Goal: Information Seeking & Learning: Learn about a topic

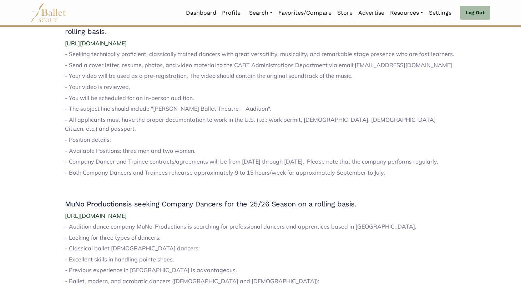
scroll to position [1010, 0]
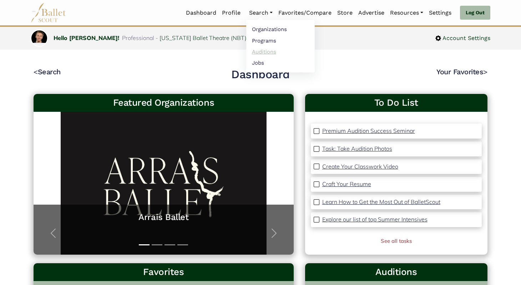
click at [260, 53] on link "Auditions" at bounding box center [280, 51] width 69 height 11
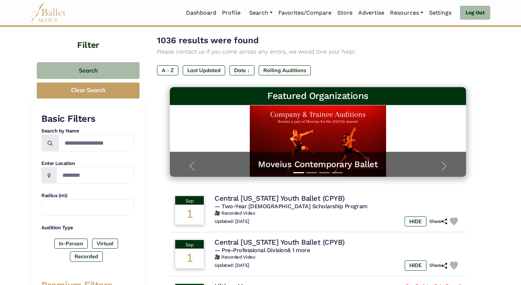
scroll to position [44, 0]
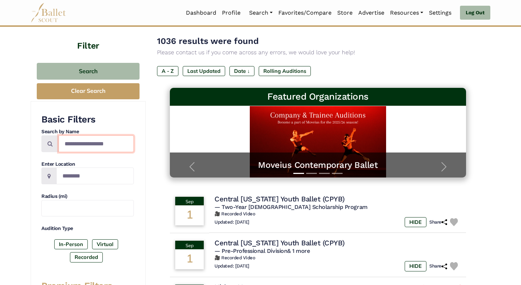
click at [76, 141] on input "Search by names..." at bounding box center [96, 143] width 75 height 17
click at [96, 188] on div "Basic Filters Search by Name Enter Location Radius (mi) Audition Type In-Person…" at bounding box center [87, 190] width 92 height 152
click at [105, 177] on input "Location" at bounding box center [94, 175] width 77 height 17
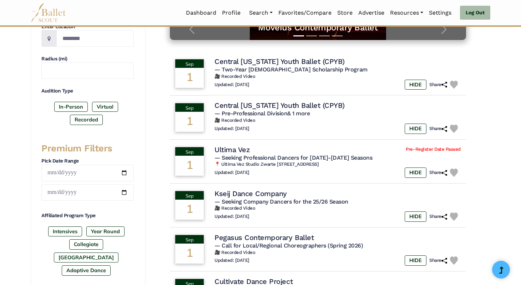
scroll to position [174, 0]
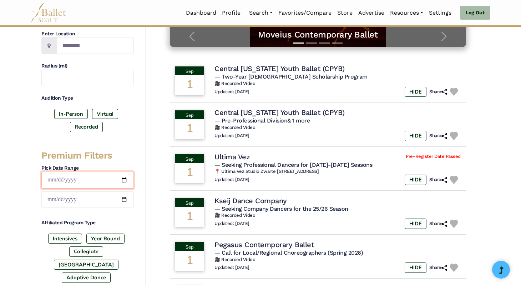
click at [90, 175] on input "date" at bounding box center [87, 180] width 92 height 17
click at [148, 177] on div "1036 results were found Please contact us if you come across any errors, we wou…" at bounding box center [318, 198] width 345 height 610
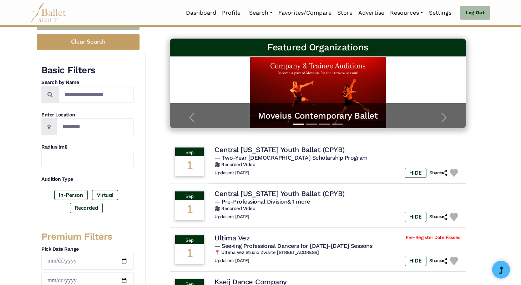
scroll to position [0, 0]
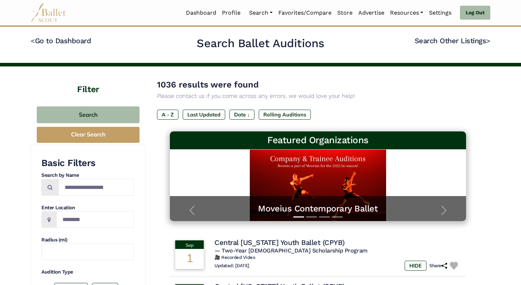
drag, startPoint x: 61, startPoint y: 92, endPoint x: 71, endPoint y: 87, distance: 11.0
click at [71, 87] on h4 "Filter" at bounding box center [88, 80] width 115 height 29
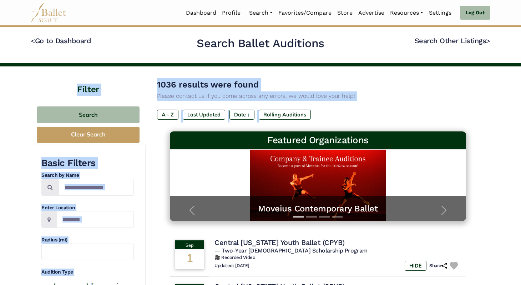
drag, startPoint x: 71, startPoint y: 87, endPoint x: 156, endPoint y: 139, distance: 100.0
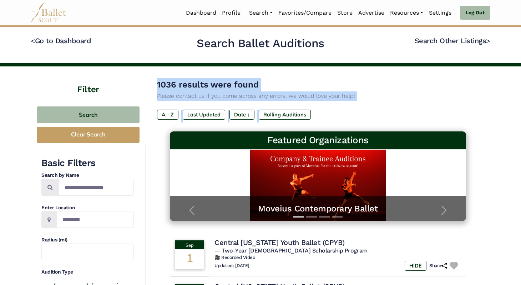
drag, startPoint x: 155, startPoint y: 83, endPoint x: 366, endPoint y: 124, distance: 214.8
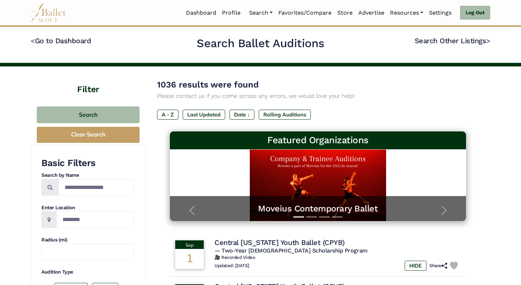
click at [366, 124] on div "1036 results were found Please contact us if you come across any errors, we wou…" at bounding box center [318, 105] width 322 height 54
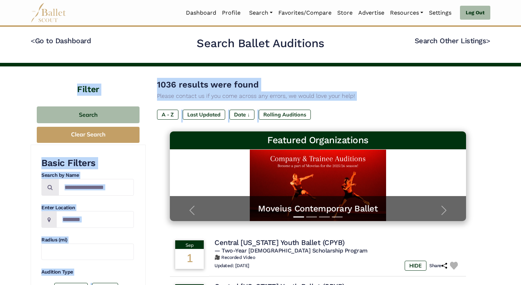
drag, startPoint x: 366, startPoint y: 124, endPoint x: 136, endPoint y: 75, distance: 234.3
click at [136, 75] on h4 "Filter" at bounding box center [88, 80] width 115 height 29
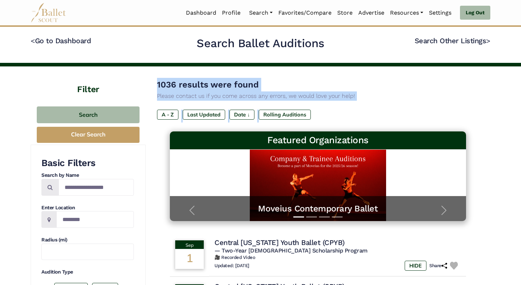
drag, startPoint x: 156, startPoint y: 82, endPoint x: 338, endPoint y: 116, distance: 185.2
click at [338, 116] on div "A - Z Last Updated Date ↓ Rolling Auditions" at bounding box center [318, 116] width 322 height 13
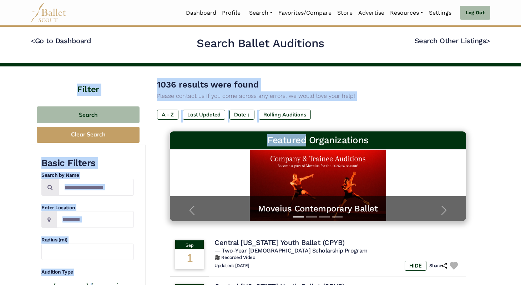
drag, startPoint x: 338, startPoint y: 116, endPoint x: 143, endPoint y: 75, distance: 199.1
click at [143, 75] on h4 "Filter" at bounding box center [88, 80] width 115 height 29
drag, startPoint x: 156, startPoint y: 84, endPoint x: 359, endPoint y: 109, distance: 205.0
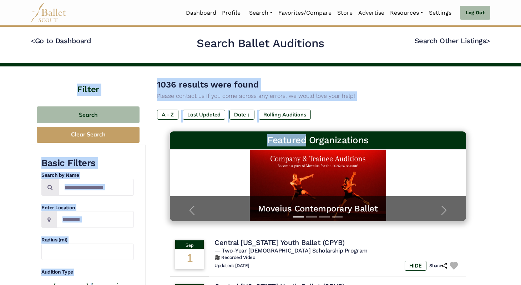
click at [359, 109] on div "1036 results were found Please contact us if you come across any errors, we wou…" at bounding box center [318, 105] width 322 height 54
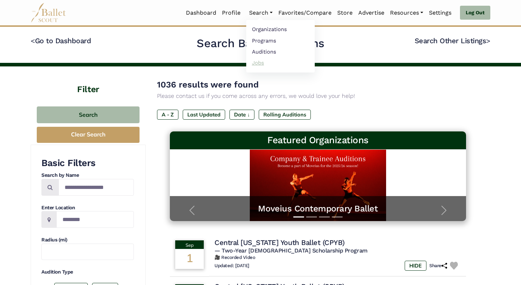
click at [252, 63] on link "Jobs" at bounding box center [280, 62] width 69 height 11
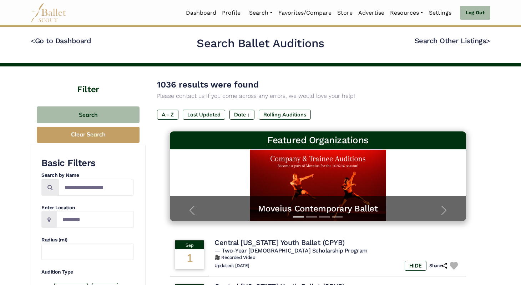
click at [268, 45] on h2 "Search Ballet Auditions" at bounding box center [261, 43] width 128 height 15
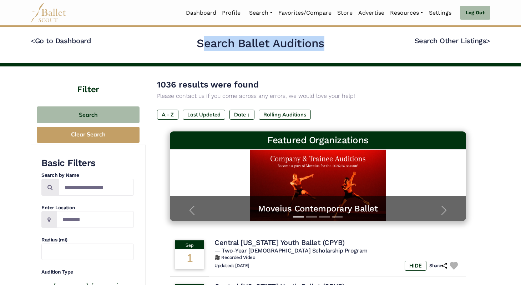
click at [268, 45] on h2 "Search Ballet Auditions" at bounding box center [261, 43] width 128 height 15
click at [251, 52] on div "< Go to Dashboard Search Ballet Auditions Search Other Listings >" at bounding box center [261, 45] width 460 height 18
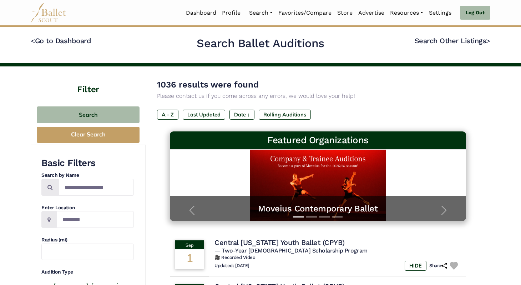
click at [248, 41] on h2 "Search Ballet Auditions" at bounding box center [261, 43] width 128 height 15
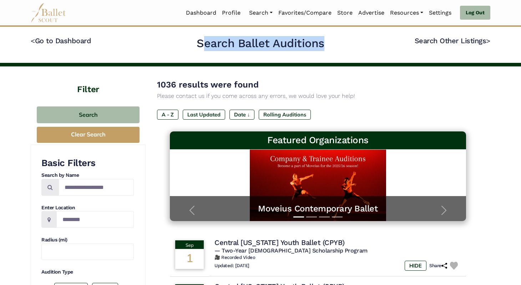
click at [248, 41] on h2 "Search Ballet Auditions" at bounding box center [261, 43] width 128 height 15
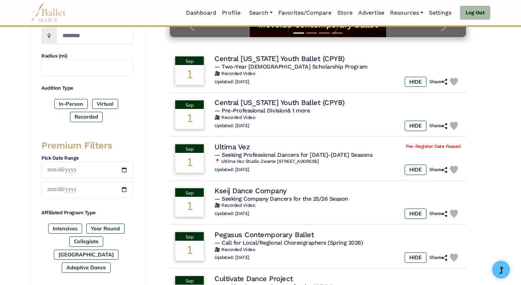
click at [165, 101] on div "Featured Organizations Moveius Contemporary Ballet Moveius Contemporary Ballet …" at bounding box center [318, 196] width 322 height 497
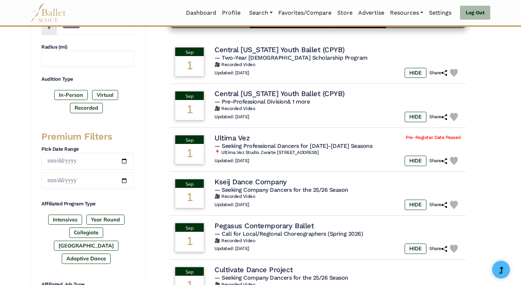
click at [52, 140] on h3 "Premium Filters" at bounding box center [87, 137] width 92 height 12
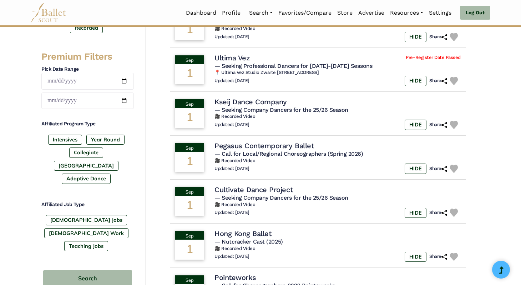
scroll to position [282, 0]
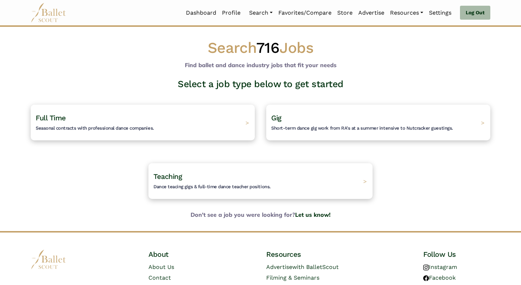
click at [185, 115] on div "Full Time Seasonal contracts with professional dance companies. >" at bounding box center [143, 123] width 224 height 36
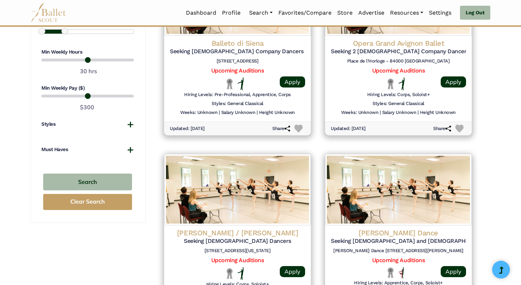
scroll to position [597, 0]
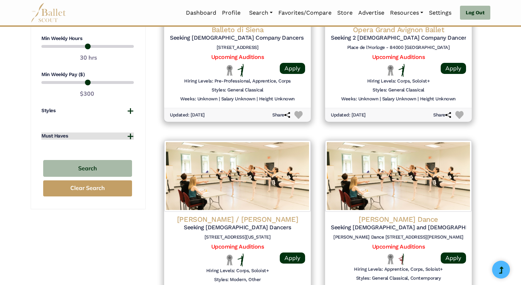
click at [75, 133] on button "Must Haves" at bounding box center [87, 135] width 92 height 7
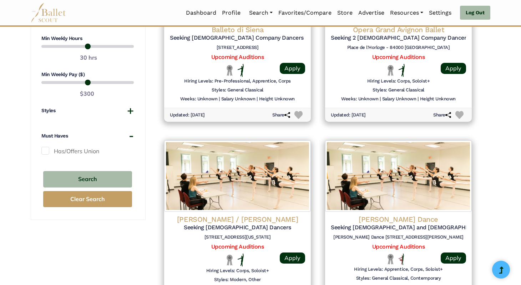
click at [66, 154] on label "Has/Offers Union" at bounding box center [87, 151] width 92 height 9
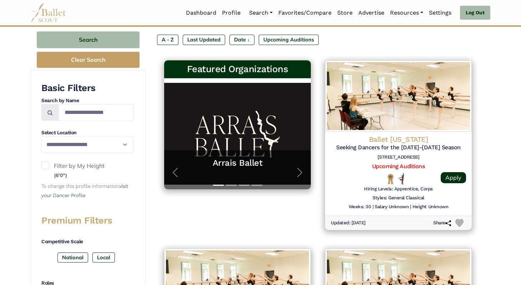
scroll to position [105, 0]
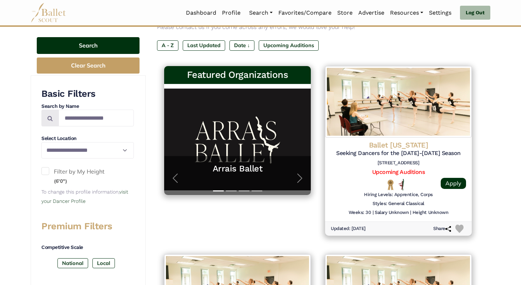
click at [95, 49] on button "Search" at bounding box center [88, 45] width 103 height 17
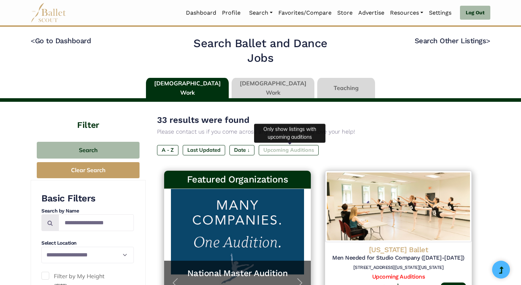
click at [277, 153] on label "Upcoming Auditions" at bounding box center [289, 150] width 60 height 10
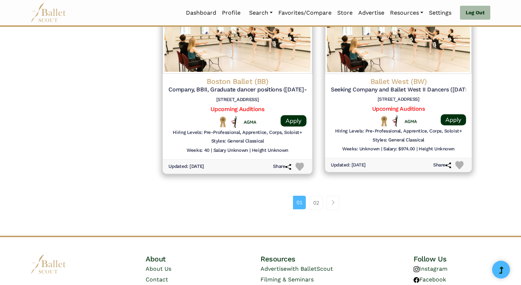
scroll to position [928, 0]
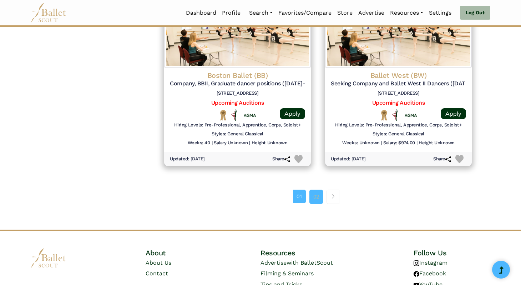
click at [314, 196] on link "02" at bounding box center [316, 197] width 14 height 14
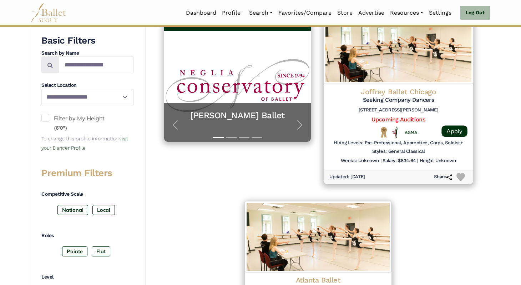
scroll to position [174, 0]
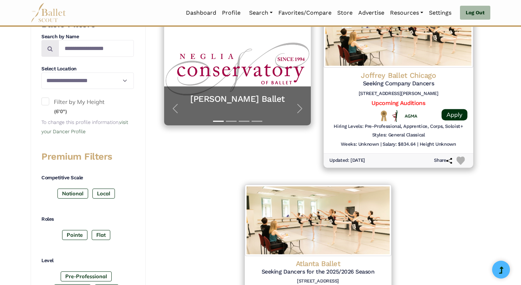
click at [460, 158] on img at bounding box center [461, 160] width 8 height 8
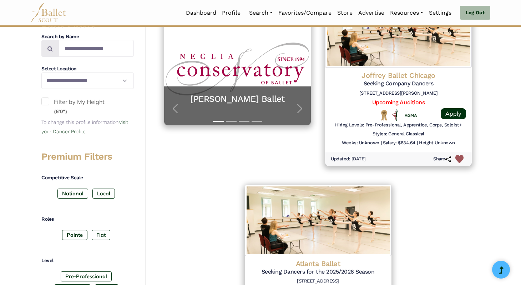
scroll to position [294, 0]
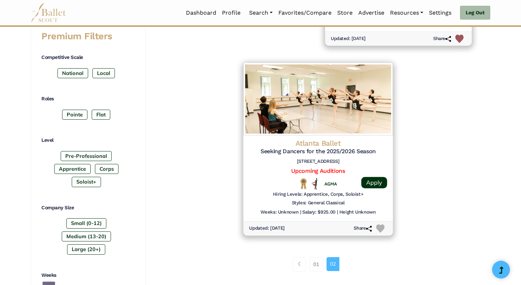
click at [382, 230] on img at bounding box center [380, 228] width 8 height 8
click at [351, 151] on h5 "Seeking Dancers for the 2025/2026 Season" at bounding box center [318, 150] width 138 height 7
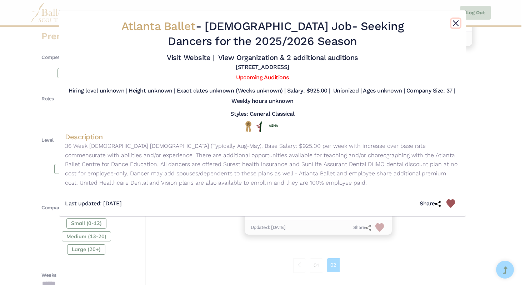
click at [454, 23] on button "Close" at bounding box center [455, 23] width 9 height 9
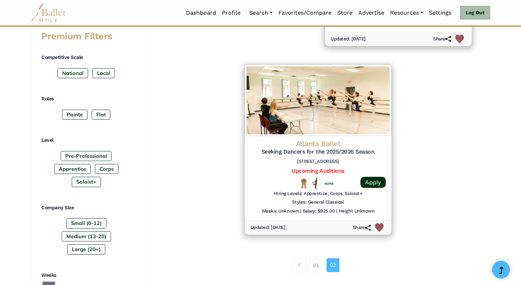
click at [53, 11] on img at bounding box center [49, 13] width 36 height 20
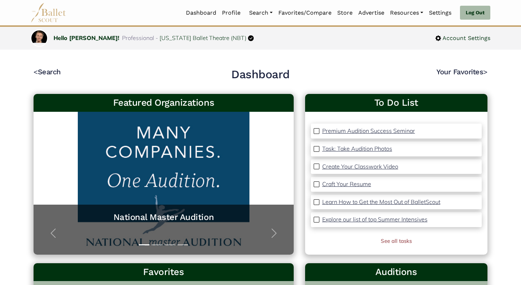
drag, startPoint x: 229, startPoint y: 76, endPoint x: 309, endPoint y: 83, distance: 80.6
click at [309, 83] on div "< Search Dashboard Your Favorites >" at bounding box center [261, 76] width 454 height 18
click at [257, 72] on h2 "Dashboard" at bounding box center [260, 74] width 59 height 15
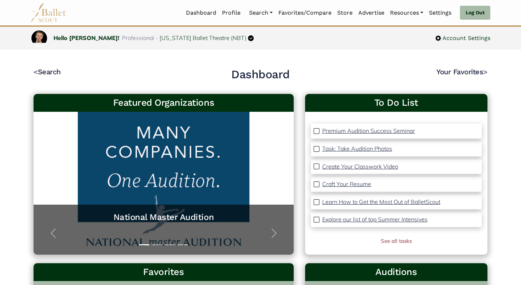
click at [257, 72] on h2 "Dashboard" at bounding box center [260, 74] width 59 height 15
click at [109, 69] on h4 "< Search" at bounding box center [109, 76] width 150 height 18
drag, startPoint x: 17, startPoint y: 70, endPoint x: 228, endPoint y: 66, distance: 211.0
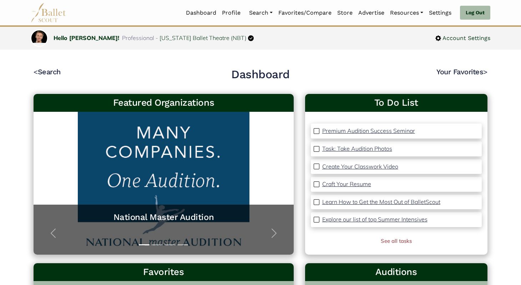
click at [244, 67] on h2 "Dashboard" at bounding box center [260, 74] width 59 height 15
click at [247, 71] on h2 "Dashboard" at bounding box center [260, 74] width 59 height 15
drag, startPoint x: 25, startPoint y: 69, endPoint x: 307, endPoint y: 71, distance: 282.0
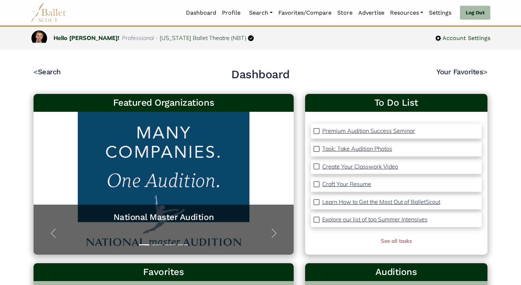
click at [307, 71] on div "< Search Dashboard Your Favorites >" at bounding box center [261, 76] width 454 height 18
drag, startPoint x: 26, startPoint y: 64, endPoint x: 277, endPoint y: 70, distance: 251.0
click at [277, 70] on h2 "Dashboard" at bounding box center [260, 74] width 59 height 15
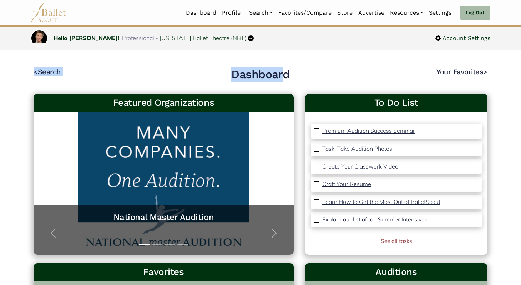
drag, startPoint x: 24, startPoint y: 65, endPoint x: 290, endPoint y: 77, distance: 266.2
click at [290, 77] on div "< Search Dashboard Your Favorites >" at bounding box center [261, 76] width 454 height 18
drag, startPoint x: 31, startPoint y: 63, endPoint x: 307, endPoint y: 77, distance: 277.0
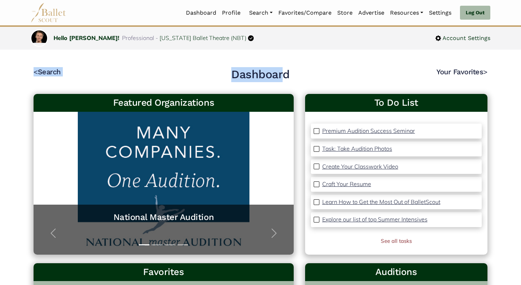
click at [307, 77] on div "< Search Dashboard Your Favorites >" at bounding box center [261, 76] width 454 height 18
drag, startPoint x: 32, startPoint y: 59, endPoint x: 99, endPoint y: 52, distance: 67.1
drag, startPoint x: 27, startPoint y: 63, endPoint x: 495, endPoint y: 82, distance: 467.6
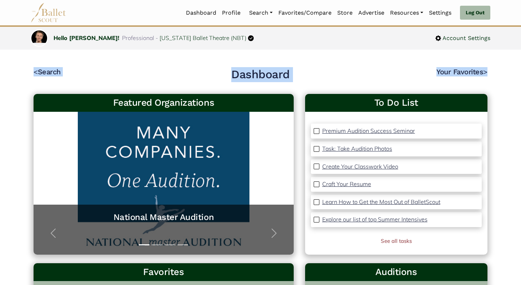
drag, startPoint x: 495, startPoint y: 83, endPoint x: 28, endPoint y: 61, distance: 467.4
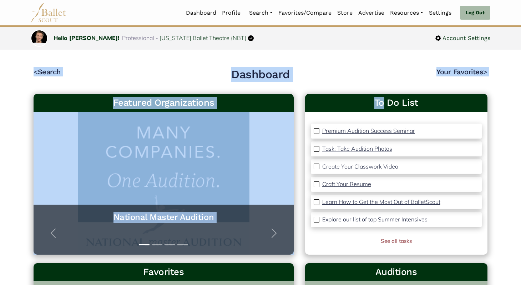
drag, startPoint x: 28, startPoint y: 61, endPoint x: 488, endPoint y: 88, distance: 460.6
drag, startPoint x: 488, startPoint y: 88, endPoint x: 219, endPoint y: 54, distance: 270.6
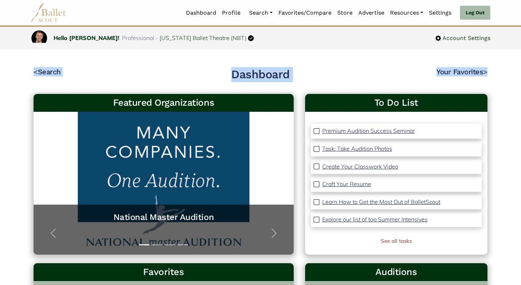
drag, startPoint x: 52, startPoint y: 59, endPoint x: 482, endPoint y: 81, distance: 430.7
click at [482, 81] on h4 "Your Favorites >" at bounding box center [413, 76] width 150 height 18
drag, startPoint x: 482, startPoint y: 81, endPoint x: 40, endPoint y: 51, distance: 443.2
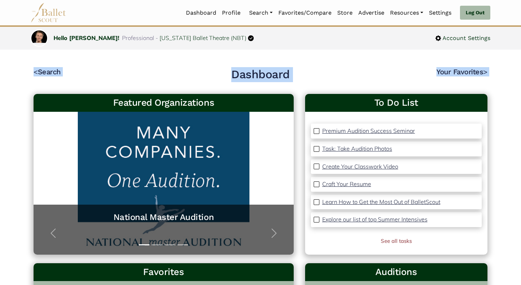
drag, startPoint x: 27, startPoint y: 60, endPoint x: 508, endPoint y: 80, distance: 480.9
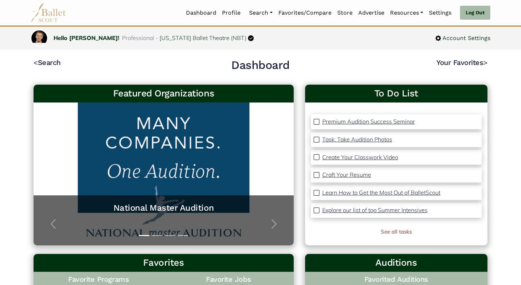
scroll to position [5, 0]
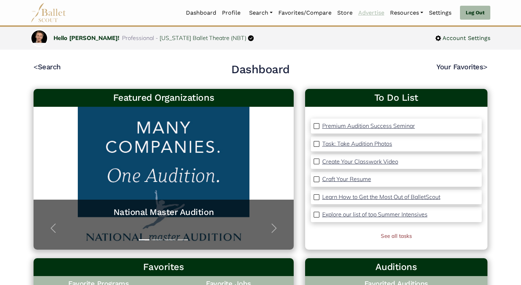
click at [371, 15] on link "Advertise" at bounding box center [372, 12] width 32 height 15
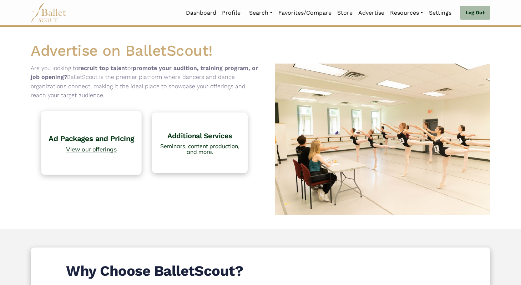
click at [110, 134] on h4 "Ad Packages and Pricing" at bounding box center [91, 138] width 93 height 10
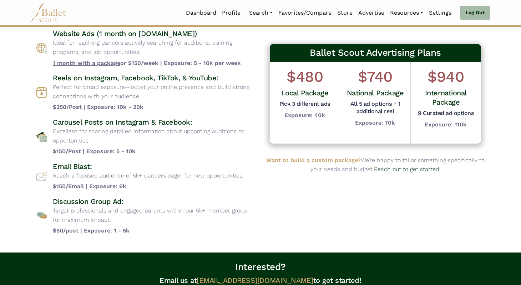
scroll to position [53, 0]
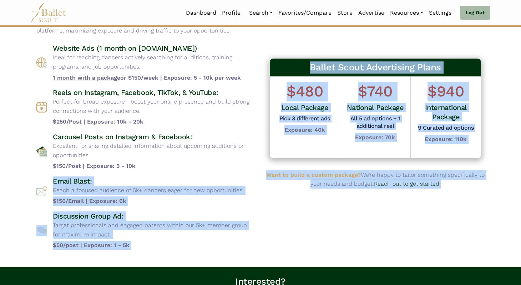
drag, startPoint x: 453, startPoint y: 181, endPoint x: 259, endPoint y: 172, distance: 194.0
click at [259, 172] on div "Advertising Packages Choose from a variety of targeted advertising options desi…" at bounding box center [261, 120] width 460 height 270
click at [264, 172] on div "Ballet Scout Advertising Plans $480 Local Package Pick 3 different ads Exposure…" at bounding box center [376, 120] width 230 height 270
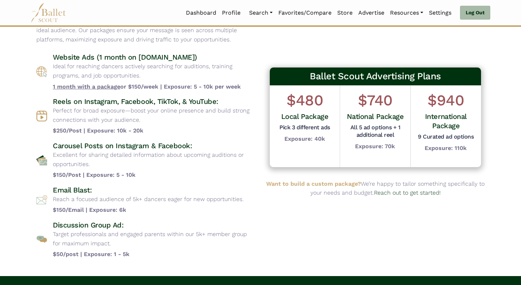
scroll to position [40, 0]
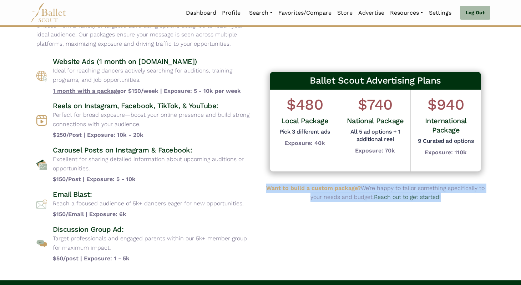
drag, startPoint x: 266, startPoint y: 185, endPoint x: 451, endPoint y: 200, distance: 186.3
click at [451, 200] on div "Ballet Scout Advertising Plans $480 Local Package Pick 3 different ads Exposure…" at bounding box center [376, 134] width 230 height 270
click at [451, 200] on p "Want to build a custom package? We’re happy to tailor something specifically to…" at bounding box center [375, 192] width 218 height 18
drag, startPoint x: 266, startPoint y: 187, endPoint x: 450, endPoint y: 198, distance: 183.8
click at [450, 198] on p "Want to build a custom package? We’re happy to tailor something specifically to…" at bounding box center [375, 192] width 218 height 18
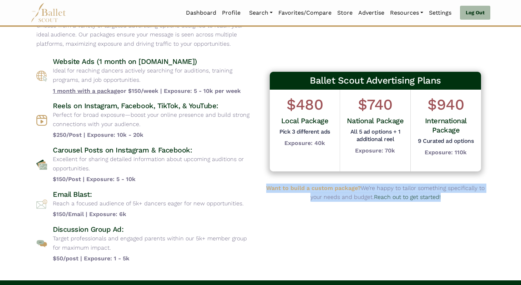
click at [450, 198] on p "Want to build a custom package? We’re happy to tailor something specifically to…" at bounding box center [375, 192] width 218 height 18
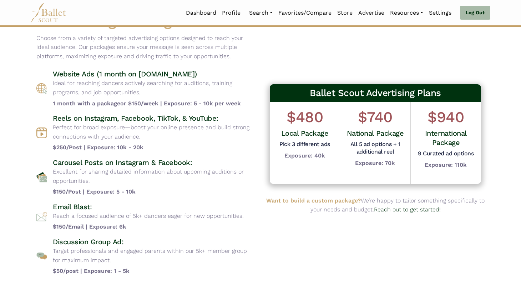
scroll to position [35, 0]
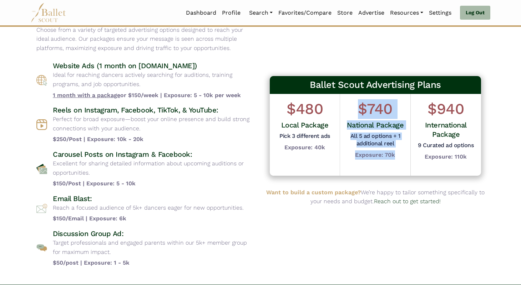
drag, startPoint x: 358, startPoint y: 106, endPoint x: 402, endPoint y: 158, distance: 68.1
click at [402, 157] on div "$740 National Package All 5 ad options + 1 additional reel Exposure: 70k" at bounding box center [375, 129] width 59 height 60
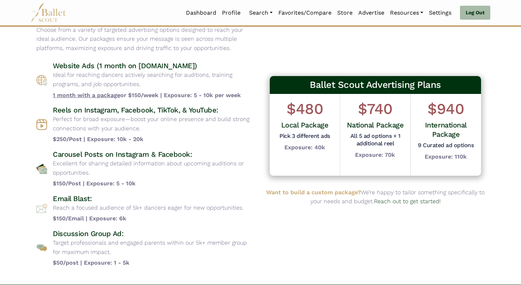
click at [457, 162] on div "$940 International Package 9 Curated ad options Exposure: 110k" at bounding box center [446, 135] width 70 height 82
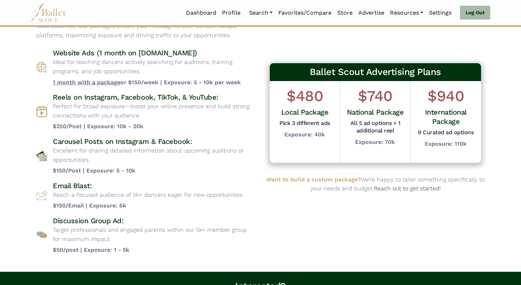
scroll to position [52, 0]
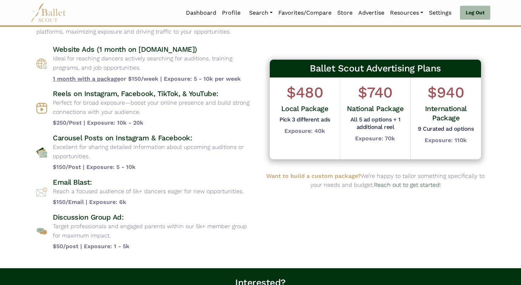
click at [201, 92] on h4 "Reels on Instagram, Facebook, TikTok, & YouTube:" at bounding box center [154, 93] width 202 height 9
click at [165, 91] on h4 "Reels on Instagram, Facebook, TikTok, & YouTube:" at bounding box center [154, 93] width 202 height 9
click at [110, 135] on h4 "Carousel Posts on Instagram & Facebook:" at bounding box center [154, 137] width 202 height 9
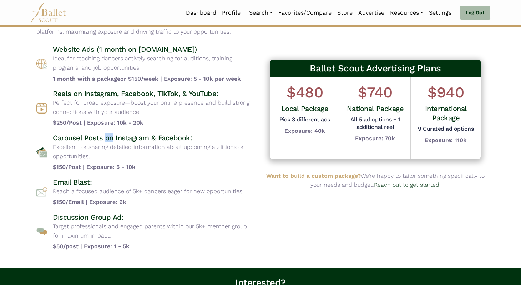
click at [110, 135] on h4 "Carousel Posts on Instagram & Facebook:" at bounding box center [154, 137] width 202 height 9
click at [129, 130] on div "Website Ads (1 month on www.balletscout.info) Ideal for reaching dancers active…" at bounding box center [145, 148] width 218 height 206
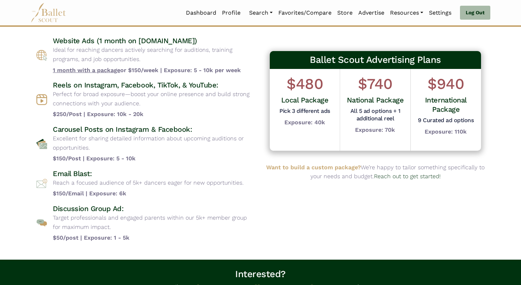
scroll to position [61, 0]
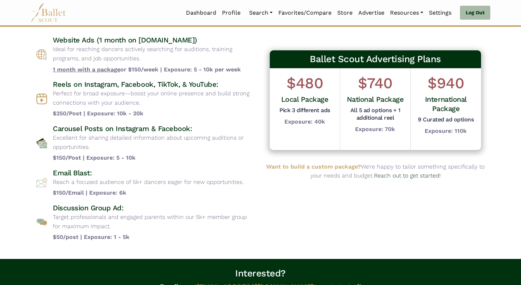
click at [66, 173] on h4 "Email Blast:" at bounding box center [148, 172] width 191 height 9
click at [91, 205] on h4 "Discussion Group Ad:" at bounding box center [154, 207] width 202 height 9
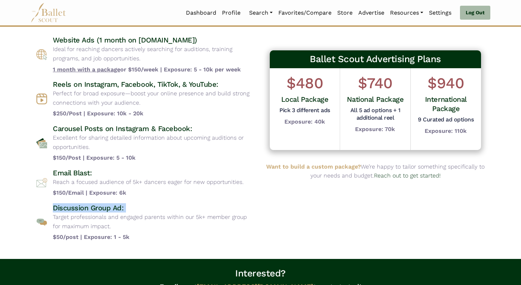
click at [91, 205] on h4 "Discussion Group Ad:" at bounding box center [154, 207] width 202 height 9
click at [141, 211] on h4 "Discussion Group Ad:" at bounding box center [154, 207] width 202 height 9
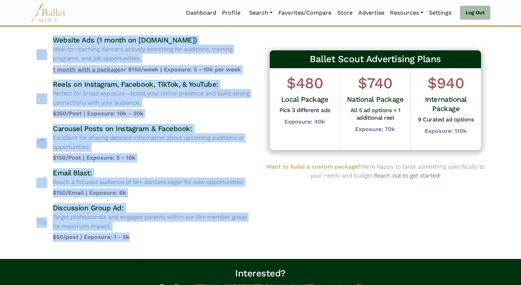
drag, startPoint x: 137, startPoint y: 240, endPoint x: 35, endPoint y: 43, distance: 221.7
click at [35, 44] on div "Advertising Packages Choose from a variety of targeted advertising options desi…" at bounding box center [146, 112] width 230 height 270
click at [35, 43] on div "Advertising Packages Choose from a variety of targeted advertising options desi…" at bounding box center [146, 112] width 230 height 270
drag, startPoint x: 42, startPoint y: 40, endPoint x: 171, endPoint y: 242, distance: 239.3
click at [172, 242] on div "Advertising Packages Choose from a variety of targeted advertising options desi…" at bounding box center [146, 112] width 230 height 270
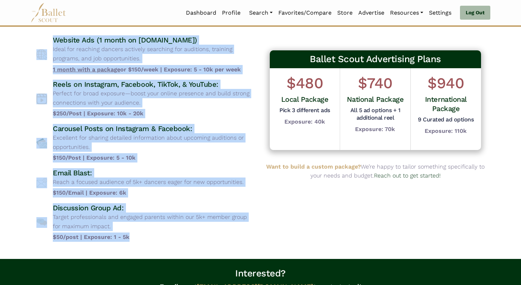
click at [171, 242] on div "Advertising Packages Choose from a variety of targeted advertising options desi…" at bounding box center [146, 112] width 230 height 270
drag, startPoint x: 171, startPoint y: 242, endPoint x: 34, endPoint y: 39, distance: 245.3
click at [34, 39] on div "Advertising Packages Choose from a variety of targeted advertising options desi…" at bounding box center [146, 112] width 230 height 270
drag, startPoint x: 34, startPoint y: 39, endPoint x: 163, endPoint y: 238, distance: 237.7
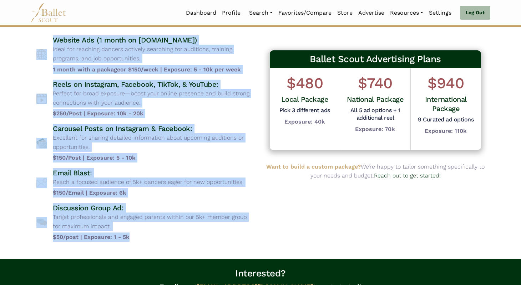
click at [163, 238] on div "Advertising Packages Choose from a variety of targeted advertising options desi…" at bounding box center [146, 112] width 230 height 270
click at [163, 238] on b "$50/post | Exposure: 1 - 5k" at bounding box center [154, 236] width 202 height 9
drag, startPoint x: 163, startPoint y: 238, endPoint x: 17, endPoint y: 39, distance: 246.5
click at [17, 39] on body "Loading... Please Wait Dashboard Profile" at bounding box center [260, 177] width 521 height 477
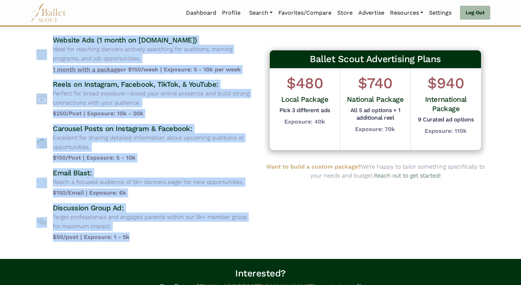
drag, startPoint x: 17, startPoint y: 39, endPoint x: 159, endPoint y: 236, distance: 242.3
click at [159, 236] on body "Loading... Please Wait Dashboard Profile" at bounding box center [260, 177] width 521 height 477
click at [159, 236] on b "$50/post | Exposure: 1 - 5k" at bounding box center [154, 236] width 202 height 9
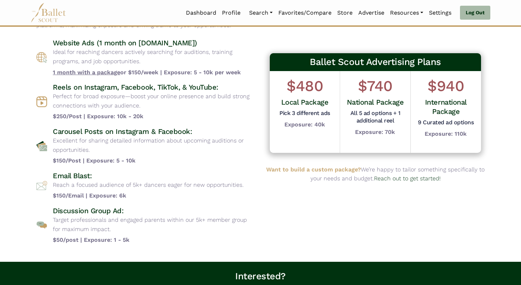
scroll to position [52, 0]
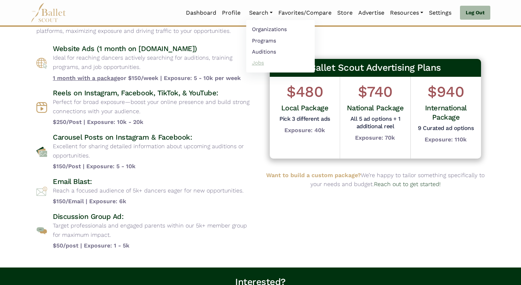
click at [254, 64] on link "Jobs" at bounding box center [280, 62] width 69 height 11
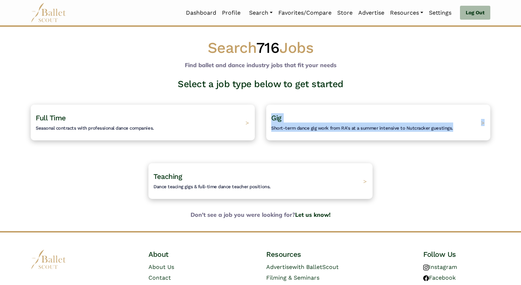
drag, startPoint x: 262, startPoint y: 96, endPoint x: 423, endPoint y: 154, distance: 171.0
click at [423, 154] on div "Select a job type below to get started Full Time Seasonal contracts with profes…" at bounding box center [260, 144] width 471 height 132
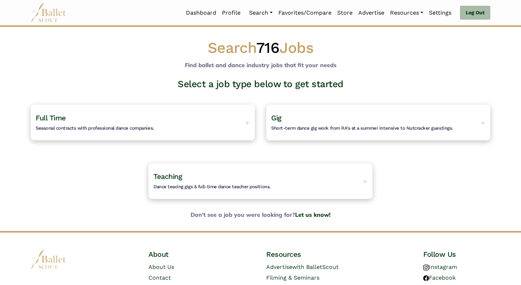
click at [423, 154] on div "Select a job type below to get started Full Time Seasonal contracts with profes…" at bounding box center [260, 144] width 471 height 132
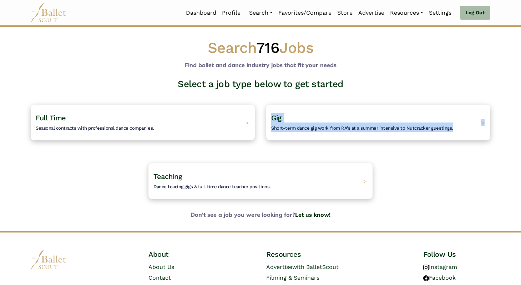
drag, startPoint x: 451, startPoint y: 152, endPoint x: 274, endPoint y: 97, distance: 185.1
click at [274, 97] on div "Select a job type below to get started Full Time Seasonal contracts with profes…" at bounding box center [260, 144] width 471 height 132
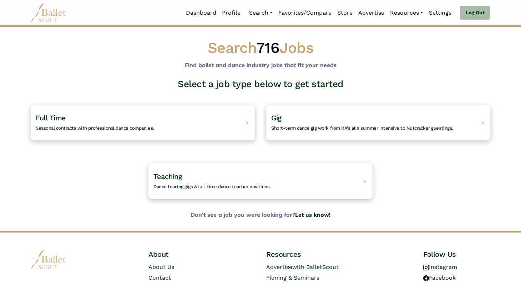
click at [274, 97] on div "Gig Short-term dance gig work from RA's at a summer intensive to Nutcracker gue…" at bounding box center [379, 122] width 236 height 59
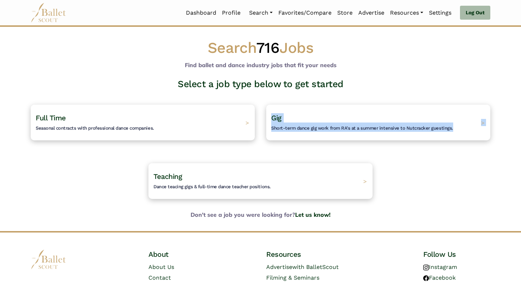
drag, startPoint x: 274, startPoint y: 97, endPoint x: 437, endPoint y: 157, distance: 173.3
click at [437, 157] on div "Select a job type below to get started Full Time Seasonal contracts with profes…" at bounding box center [260, 144] width 471 height 132
drag, startPoint x: 437, startPoint y: 157, endPoint x: 295, endPoint y: 92, distance: 156.4
click at [295, 92] on div "Select a job type below to get started Full Time Seasonal contracts with profes…" at bounding box center [260, 144] width 471 height 132
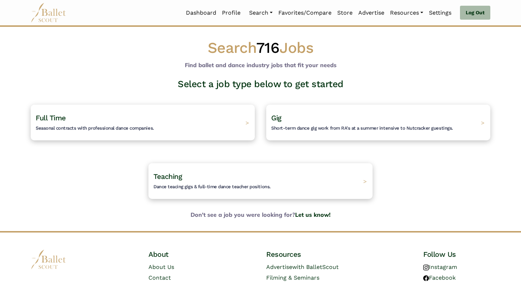
click at [295, 92] on div "Select a job type below to get started Full Time Seasonal contracts with profes…" at bounding box center [260, 144] width 471 height 132
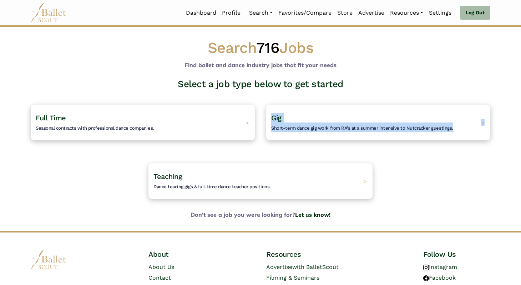
drag, startPoint x: 272, startPoint y: 92, endPoint x: 437, endPoint y: 150, distance: 175.5
click at [437, 150] on div "Select a job type below to get started Full Time Seasonal contracts with profes…" at bounding box center [260, 144] width 471 height 132
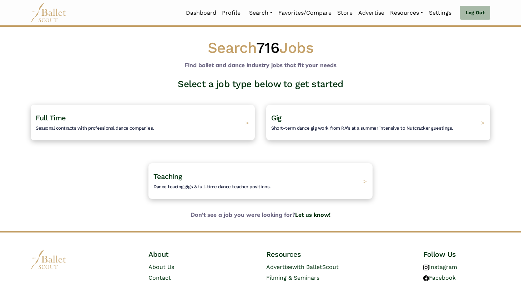
click at [437, 150] on div "Gig Short-term dance gig work from RA's at a summer intensive to Nutcracker gue…" at bounding box center [379, 122] width 236 height 59
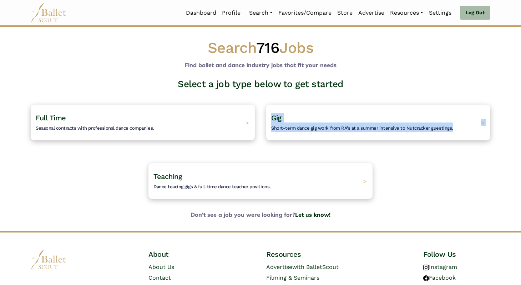
drag, startPoint x: 437, startPoint y: 150, endPoint x: 274, endPoint y: 93, distance: 172.4
click at [274, 93] on div "Gig Short-term dance gig work from RA's at a summer intensive to Nutcracker gue…" at bounding box center [379, 122] width 236 height 59
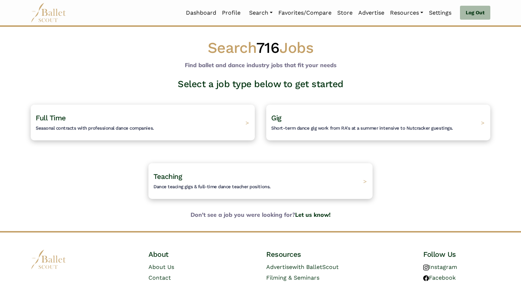
click at [274, 93] on div "Gig Short-term dance gig work from RA's at a summer intensive to Nutcracker gue…" at bounding box center [379, 122] width 236 height 59
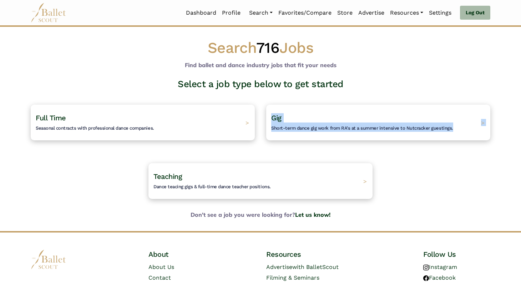
drag, startPoint x: 274, startPoint y: 93, endPoint x: 458, endPoint y: 158, distance: 194.3
click at [458, 158] on div "Select a job type below to get started Full Time Seasonal contracts with profes…" at bounding box center [260, 144] width 471 height 132
drag, startPoint x: 458, startPoint y: 158, endPoint x: 296, endPoint y: 101, distance: 171.6
click at [296, 101] on div "Select a job type below to get started Full Time Seasonal contracts with profes…" at bounding box center [260, 144] width 471 height 132
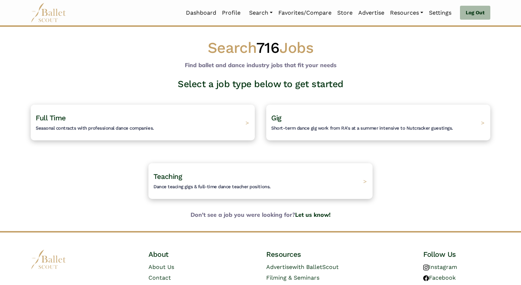
click at [296, 101] on div "Gig Short-term dance gig work from RA's at a summer intensive to Nutcracker gue…" at bounding box center [379, 122] width 236 height 59
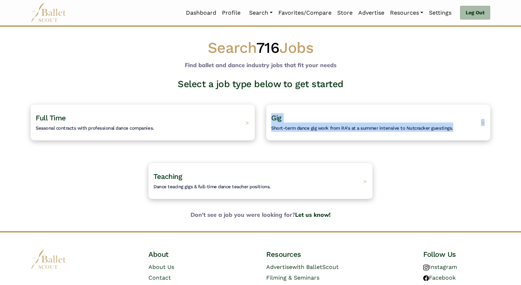
drag, startPoint x: 284, startPoint y: 98, endPoint x: 425, endPoint y: 155, distance: 152.8
click at [425, 155] on div "Select a job type below to get started Full Time Seasonal contracts with profes…" at bounding box center [260, 144] width 471 height 132
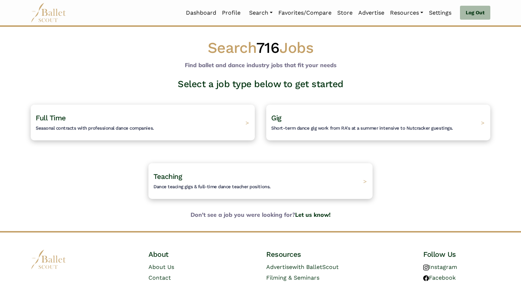
click at [425, 155] on div "Select a job type below to get started Full Time Seasonal contracts with profes…" at bounding box center [260, 144] width 471 height 132
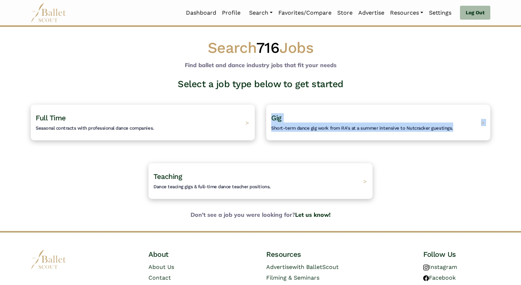
drag, startPoint x: 425, startPoint y: 155, endPoint x: 270, endPoint y: 94, distance: 167.3
click at [270, 94] on div "Select a job type below to get started Full Time Seasonal contracts with profes…" at bounding box center [260, 144] width 471 height 132
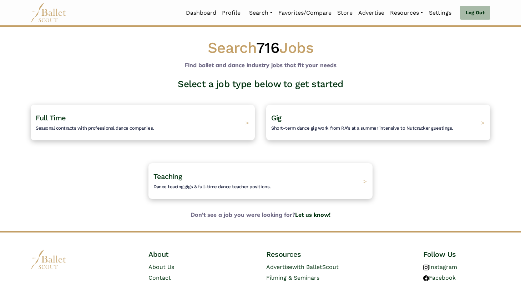
click at [270, 94] on div "Gig Short-term dance gig work from RA's at a summer intensive to Nutcracker gue…" at bounding box center [379, 122] width 236 height 59
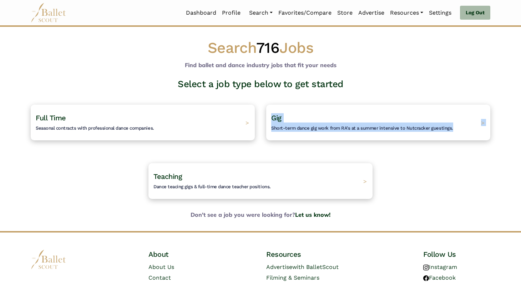
drag, startPoint x: 270, startPoint y: 94, endPoint x: 428, endPoint y: 160, distance: 171.5
click at [428, 160] on div "Select a job type below to get started Full Time Seasonal contracts with profes…" at bounding box center [260, 144] width 471 height 132
drag, startPoint x: 428, startPoint y: 160, endPoint x: 288, endPoint y: 100, distance: 152.4
click at [288, 101] on div "Select a job type below to get started Full Time Seasonal contracts with profes…" at bounding box center [260, 144] width 471 height 132
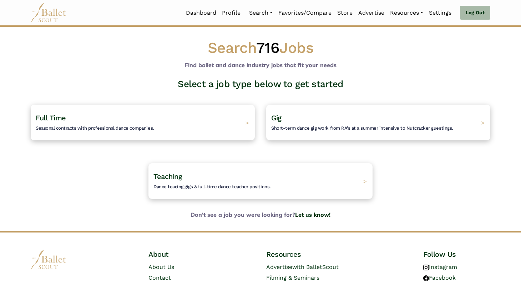
click at [288, 100] on div "Gig Short-term dance gig work from RA's at a summer intensive to Nutcracker gue…" at bounding box center [379, 122] width 236 height 59
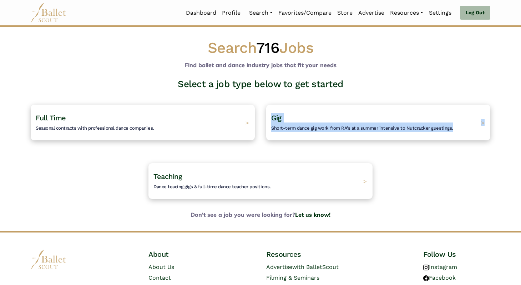
drag, startPoint x: 286, startPoint y: 94, endPoint x: 477, endPoint y: 163, distance: 203.0
click at [477, 163] on div "Select a job type below to get started Full Time Seasonal contracts with profes…" at bounding box center [260, 144] width 471 height 132
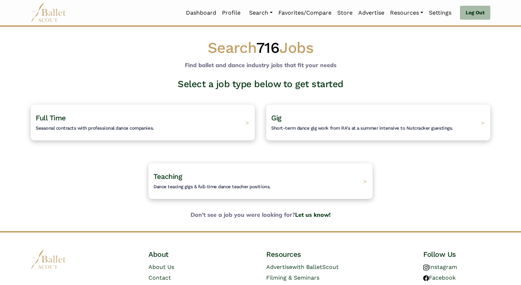
click at [477, 163] on div "Select a job type below to get started Full Time Seasonal contracts with profes…" at bounding box center [260, 144] width 471 height 132
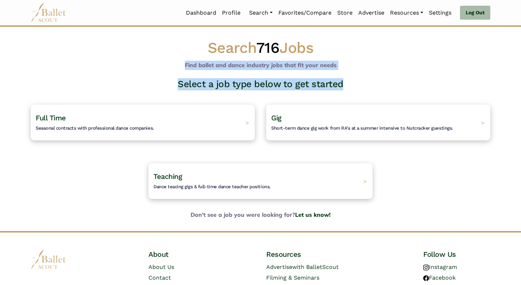
drag, startPoint x: 184, startPoint y: 64, endPoint x: 359, endPoint y: 90, distance: 176.4
click at [359, 90] on div "Search 716 Jobs Find ballet and dance industry jobs that fit your needs Select …" at bounding box center [260, 128] width 471 height 181
click at [359, 90] on h3 "Select a job type below to get started" at bounding box center [260, 84] width 471 height 12
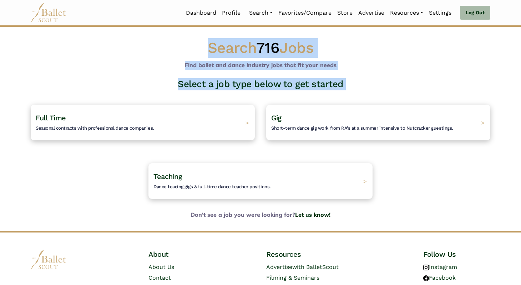
drag, startPoint x: 359, startPoint y: 90, endPoint x: 211, endPoint y: 50, distance: 153.1
click at [212, 50] on div "Search 716 Jobs Find ballet and dance industry jobs that fit your needs Select …" at bounding box center [260, 128] width 471 height 181
click at [211, 50] on h1 "Search 716 Jobs" at bounding box center [261, 48] width 460 height 20
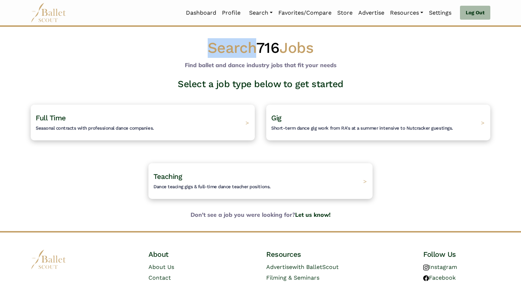
click at [211, 50] on h1 "Search 716 Jobs" at bounding box center [261, 48] width 460 height 20
click at [193, 49] on h1 "Search 716 Jobs" at bounding box center [261, 48] width 460 height 20
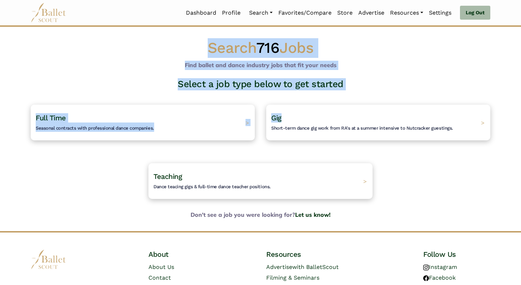
drag, startPoint x: 193, startPoint y: 49, endPoint x: 369, endPoint y: 98, distance: 182.8
click at [369, 98] on div "Search 716 Jobs Find ballet and dance industry jobs that fit your needs Select …" at bounding box center [260, 128] width 471 height 181
click at [369, 100] on div "Gig Short-term dance gig work from RA's at a summer intensive to Nutcracker gue…" at bounding box center [379, 122] width 236 height 59
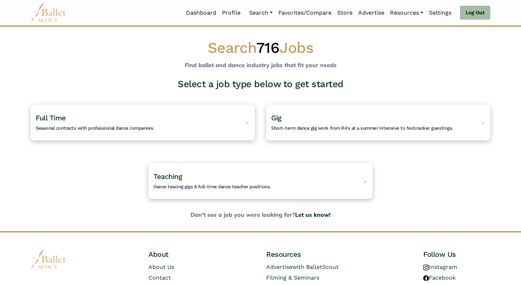
click at [411, 213] on b "Don't see a job you were looking for? Let us know!" at bounding box center [260, 214] width 471 height 9
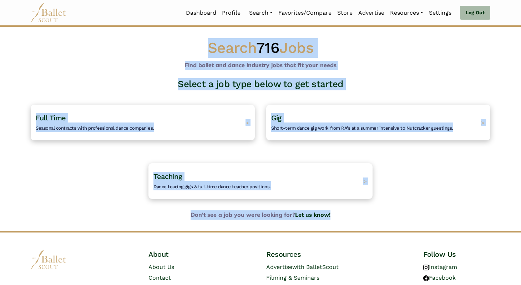
drag, startPoint x: 394, startPoint y: 226, endPoint x: 87, endPoint y: 42, distance: 358.2
click at [87, 42] on body "Loading... Please Wait Dashboard Profile" at bounding box center [260, 167] width 521 height 334
click at [87, 42] on h1 "Search 716 Jobs" at bounding box center [261, 48] width 460 height 20
drag, startPoint x: 159, startPoint y: 49, endPoint x: 424, endPoint y: 232, distance: 321.7
click at [424, 232] on body "Loading... Please Wait Dashboard Profile" at bounding box center [260, 167] width 521 height 334
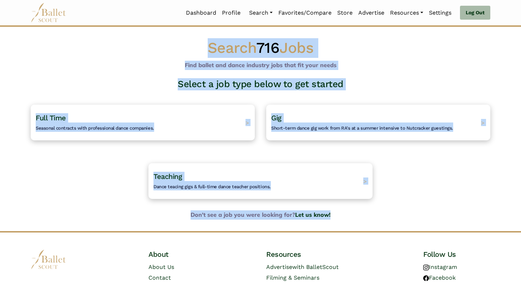
click at [424, 232] on body "Loading... Please Wait Dashboard Profile" at bounding box center [260, 167] width 521 height 334
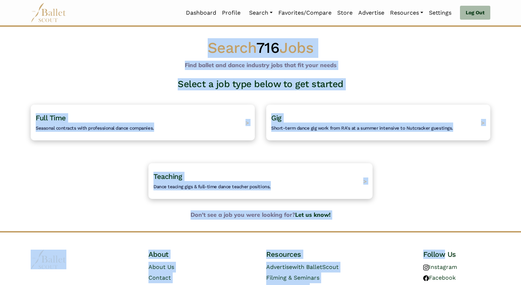
drag, startPoint x: 424, startPoint y: 232, endPoint x: 179, endPoint y: 32, distance: 315.6
click at [179, 32] on body "Loading... Please Wait Dashboard Profile" at bounding box center [260, 167] width 521 height 334
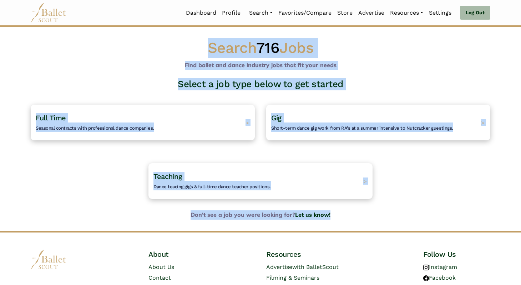
drag, startPoint x: 191, startPoint y: 44, endPoint x: 407, endPoint y: 217, distance: 276.8
click at [407, 217] on div "Search 716 Jobs Find ballet and dance industry jobs that fit your needs Select …" at bounding box center [260, 128] width 471 height 181
click at [407, 217] on b "Don't see a job you were looking for? Let us know!" at bounding box center [260, 214] width 471 height 9
drag, startPoint x: 380, startPoint y: 224, endPoint x: 167, endPoint y: 41, distance: 280.2
click at [167, 41] on body "Loading... Please Wait Dashboard Profile" at bounding box center [260, 167] width 521 height 334
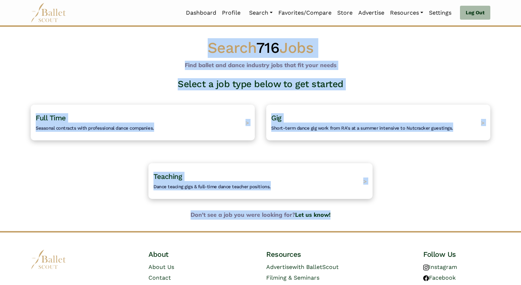
click at [167, 41] on h1 "Search 716 Jobs" at bounding box center [261, 48] width 460 height 20
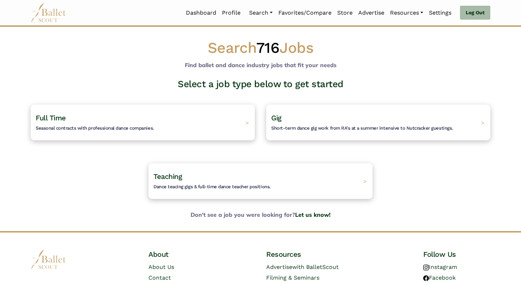
click at [77, 31] on body "Loading... Please Wait Dashboard Profile" at bounding box center [260, 167] width 521 height 334
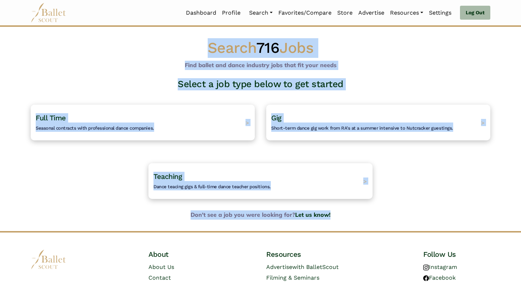
drag, startPoint x: 203, startPoint y: 49, endPoint x: 400, endPoint y: 223, distance: 262.8
click at [400, 223] on body "Loading... Please Wait Dashboard Profile" at bounding box center [260, 167] width 521 height 334
drag, startPoint x: 382, startPoint y: 223, endPoint x: 196, endPoint y: 43, distance: 258.5
click at [196, 43] on body "Loading... Please Wait Dashboard Profile" at bounding box center [260, 167] width 521 height 334
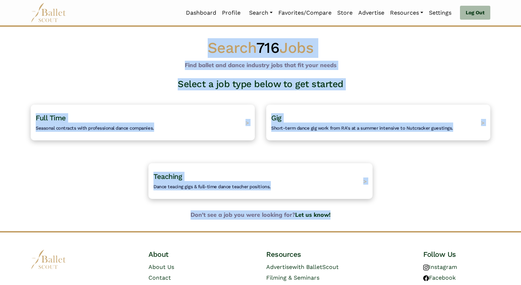
click at [196, 43] on h1 "Search 716 Jobs" at bounding box center [261, 48] width 460 height 20
drag, startPoint x: 196, startPoint y: 43, endPoint x: 376, endPoint y: 211, distance: 246.5
click at [376, 211] on div "Search 716 Jobs Find ballet and dance industry jobs that fit your needs Select …" at bounding box center [260, 128] width 471 height 181
click at [376, 211] on b "Don't see a job you were looking for? Let us know!" at bounding box center [260, 214] width 471 height 9
drag, startPoint x: 376, startPoint y: 211, endPoint x: 205, endPoint y: 47, distance: 237.3
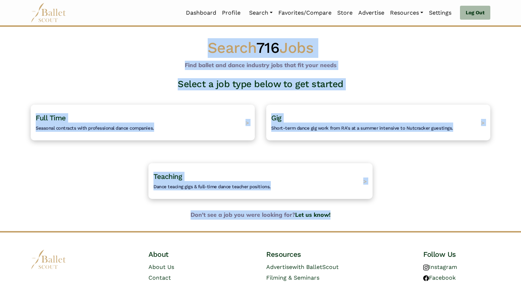
click at [205, 47] on div "Search 716 Jobs Find ballet and dance industry jobs that fit your needs Select …" at bounding box center [260, 128] width 471 height 181
click at [205, 47] on h1 "Search 716 Jobs" at bounding box center [261, 48] width 460 height 20
drag, startPoint x: 205, startPoint y: 47, endPoint x: 378, endPoint y: 218, distance: 243.6
click at [378, 218] on div "Search 716 Jobs Find ballet and dance industry jobs that fit your needs Select …" at bounding box center [260, 128] width 471 height 181
click at [378, 218] on b "Don't see a job you were looking for? Let us know!" at bounding box center [260, 214] width 471 height 9
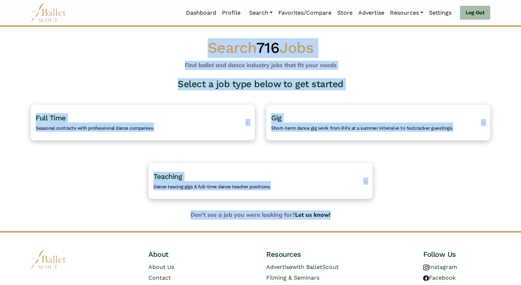
drag, startPoint x: 378, startPoint y: 218, endPoint x: 189, endPoint y: 31, distance: 266.3
click at [189, 31] on body "Loading... Please Wait Dashboard Profile" at bounding box center [260, 167] width 521 height 334
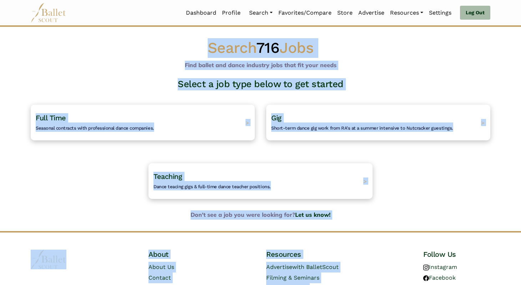
drag, startPoint x: 193, startPoint y: 44, endPoint x: 398, endPoint y: 237, distance: 281.8
click at [398, 237] on body "Loading... Please Wait Dashboard Profile" at bounding box center [260, 167] width 521 height 334
click at [379, 225] on body "Loading... Please Wait Dashboard Profile" at bounding box center [260, 167] width 521 height 334
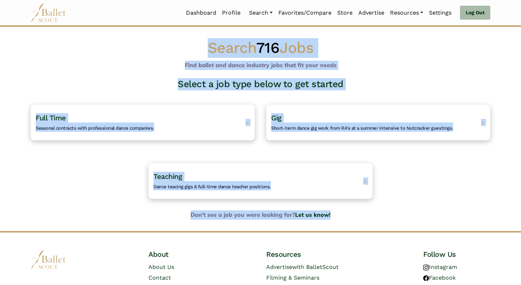
drag, startPoint x: 369, startPoint y: 222, endPoint x: 181, endPoint y: 47, distance: 257.1
click at [181, 47] on body "Loading... Please Wait Dashboard Profile" at bounding box center [260, 167] width 521 height 334
click at [181, 47] on h1 "Search 716 Jobs" at bounding box center [261, 48] width 460 height 20
drag, startPoint x: 199, startPoint y: 46, endPoint x: 401, endPoint y: 225, distance: 270.1
click at [401, 225] on body "Loading... Please Wait Dashboard Profile" at bounding box center [260, 167] width 521 height 334
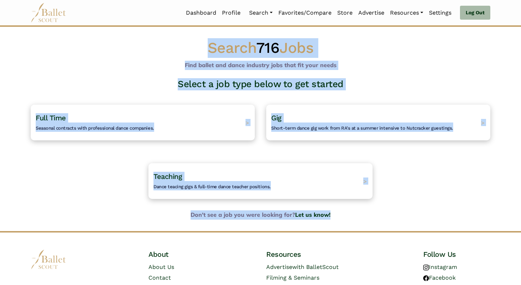
click at [401, 225] on body "Loading... Please Wait Dashboard Profile" at bounding box center [260, 167] width 521 height 334
drag, startPoint x: 401, startPoint y: 225, endPoint x: 197, endPoint y: 35, distance: 279.3
click at [197, 35] on body "Loading... Please Wait Dashboard Profile" at bounding box center [260, 167] width 521 height 334
drag, startPoint x: 197, startPoint y: 35, endPoint x: 368, endPoint y: 216, distance: 249.5
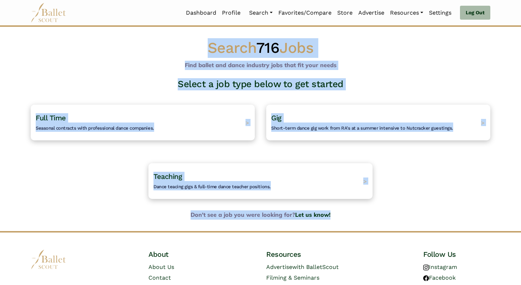
click at [368, 216] on body "Loading... Please Wait Dashboard Profile" at bounding box center [260, 167] width 521 height 334
click at [368, 216] on b "Don't see a job you were looking for? Let us know!" at bounding box center [260, 214] width 471 height 9
drag, startPoint x: 368, startPoint y: 216, endPoint x: 187, endPoint y: 47, distance: 248.0
click at [187, 47] on div "Search 716 Jobs Find ballet and dance industry jobs that fit your needs Select …" at bounding box center [260, 128] width 471 height 181
click at [187, 47] on h1 "Search 716 Jobs" at bounding box center [261, 48] width 460 height 20
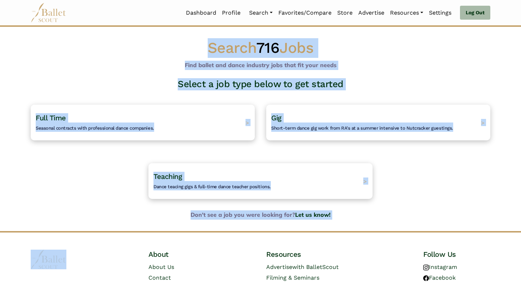
drag, startPoint x: 187, startPoint y: 47, endPoint x: 359, endPoint y: 219, distance: 243.6
click at [359, 220] on body "Loading... Please Wait Dashboard Profile" at bounding box center [260, 167] width 521 height 334
click at [359, 219] on b "Don't see a job you were looking for? Let us know!" at bounding box center [260, 214] width 471 height 9
drag, startPoint x: 359, startPoint y: 219, endPoint x: 176, endPoint y: 46, distance: 251.7
click at [176, 46] on div "Search 716 Jobs Find ballet and dance industry jobs that fit your needs Select …" at bounding box center [260, 128] width 471 height 181
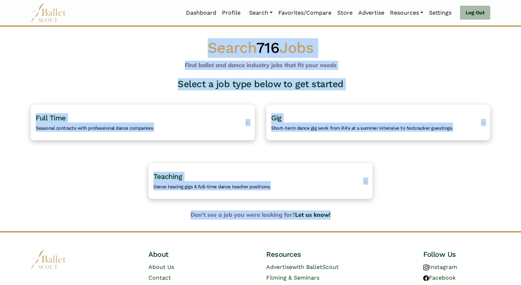
click at [176, 46] on h1 "Search 716 Jobs" at bounding box center [261, 48] width 460 height 20
drag, startPoint x: 176, startPoint y: 46, endPoint x: 373, endPoint y: 227, distance: 267.5
click at [373, 227] on body "Loading... Please Wait Dashboard Profile" at bounding box center [260, 167] width 521 height 334
drag, startPoint x: 343, startPoint y: 216, endPoint x: 191, endPoint y: 42, distance: 230.4
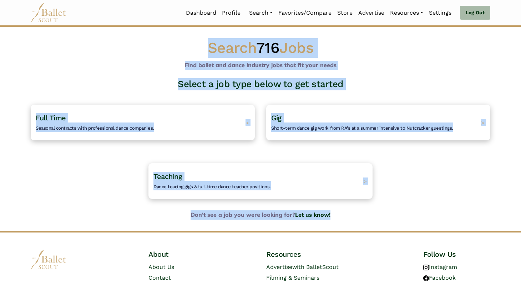
click at [191, 42] on div "Search 716 Jobs Find ballet and dance industry jobs that fit your needs Select …" at bounding box center [260, 128] width 471 height 181
click at [191, 42] on h1 "Search 716 Jobs" at bounding box center [261, 48] width 460 height 20
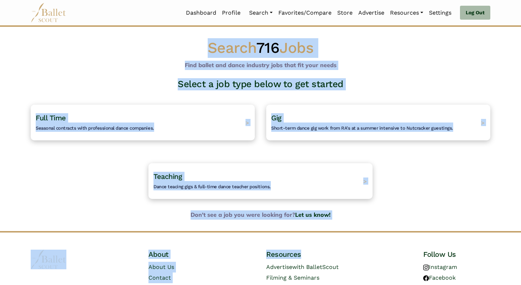
drag, startPoint x: 191, startPoint y: 42, endPoint x: 383, endPoint y: 241, distance: 276.4
click at [383, 241] on body "Loading... Please Wait Dashboard Profile" at bounding box center [260, 167] width 521 height 334
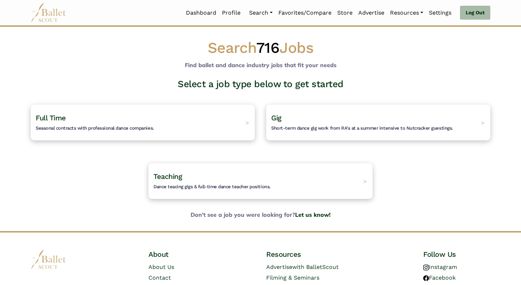
click at [357, 211] on b "Don't see a job you were looking for? Let us know!" at bounding box center [260, 214] width 471 height 9
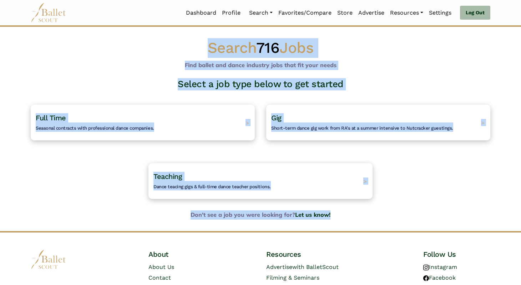
drag, startPoint x: 354, startPoint y: 215, endPoint x: 202, endPoint y: 39, distance: 232.8
click at [202, 39] on div "Search 716 Jobs Find ballet and dance industry jobs that fit your needs Select …" at bounding box center [260, 128] width 471 height 181
click at [202, 39] on h1 "Search 716 Jobs" at bounding box center [261, 48] width 460 height 20
drag, startPoint x: 202, startPoint y: 39, endPoint x: 352, endPoint y: 215, distance: 231.6
click at [352, 215] on div "Search 716 Jobs Find ballet and dance industry jobs that fit your needs Select …" at bounding box center [260, 128] width 471 height 181
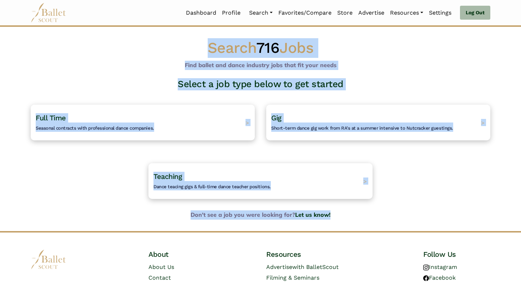
click at [352, 215] on b "Don't see a job you were looking for? Let us know!" at bounding box center [260, 214] width 471 height 9
drag, startPoint x: 352, startPoint y: 215, endPoint x: 200, endPoint y: 46, distance: 227.7
click at [200, 46] on div "Search 716 Jobs Find ballet and dance industry jobs that fit your needs Select …" at bounding box center [260, 128] width 471 height 181
click at [200, 46] on h1 "Search 716 Jobs" at bounding box center [261, 48] width 460 height 20
drag, startPoint x: 195, startPoint y: 52, endPoint x: 413, endPoint y: 219, distance: 275.1
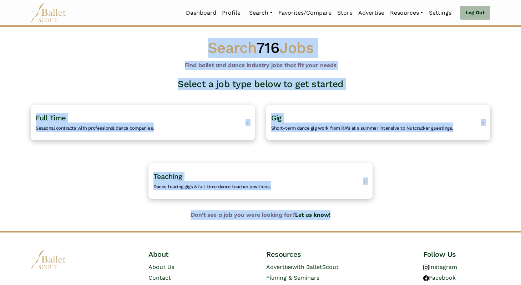
click at [413, 219] on div "Search 716 Jobs Find ballet and dance industry jobs that fit your needs Select …" at bounding box center [260, 128] width 471 height 181
click at [413, 219] on b "Don't see a job you were looking for? Let us know!" at bounding box center [260, 214] width 471 height 9
drag, startPoint x: 413, startPoint y: 219, endPoint x: 197, endPoint y: 43, distance: 278.3
click at [197, 43] on div "Search 716 Jobs Find ballet and dance industry jobs that fit your needs Select …" at bounding box center [260, 128] width 471 height 181
click at [197, 42] on h1 "Search 716 Jobs" at bounding box center [261, 48] width 460 height 20
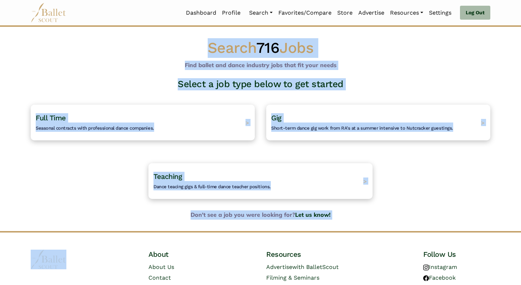
drag, startPoint x: 197, startPoint y: 42, endPoint x: 391, endPoint y: 222, distance: 264.7
click at [391, 222] on body "Loading... Please Wait Dashboard Profile" at bounding box center [260, 167] width 521 height 334
drag, startPoint x: 391, startPoint y: 222, endPoint x: 171, endPoint y: 50, distance: 278.8
click at [171, 50] on body "Loading... Please Wait Dashboard Profile" at bounding box center [260, 167] width 521 height 334
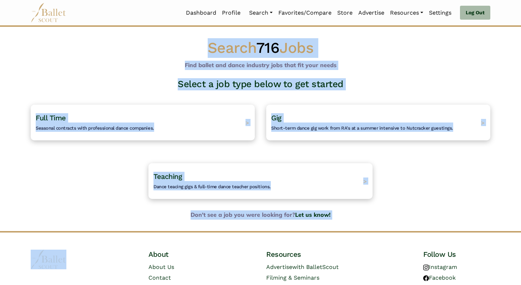
click at [171, 50] on h1 "Search 716 Jobs" at bounding box center [261, 48] width 460 height 20
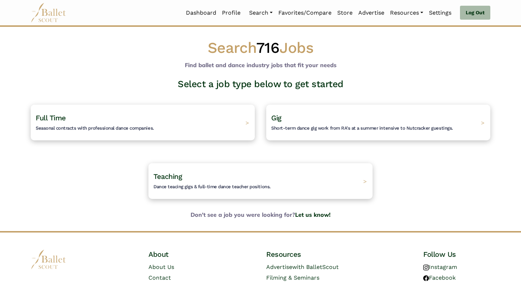
click at [43, 14] on img at bounding box center [49, 13] width 36 height 20
